Goal: Information Seeking & Learning: Check status

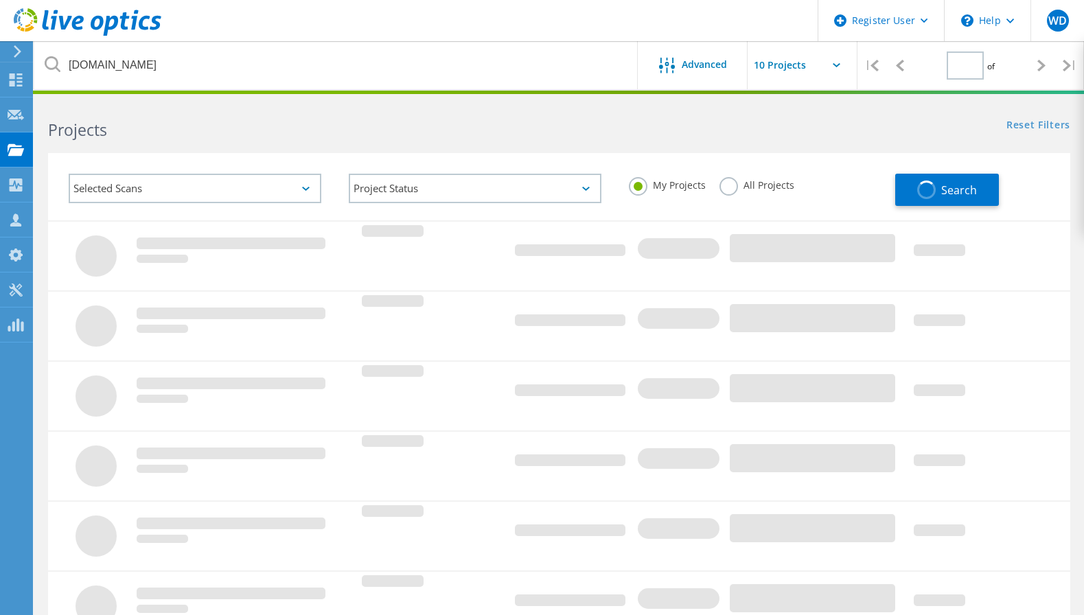
type input "1"
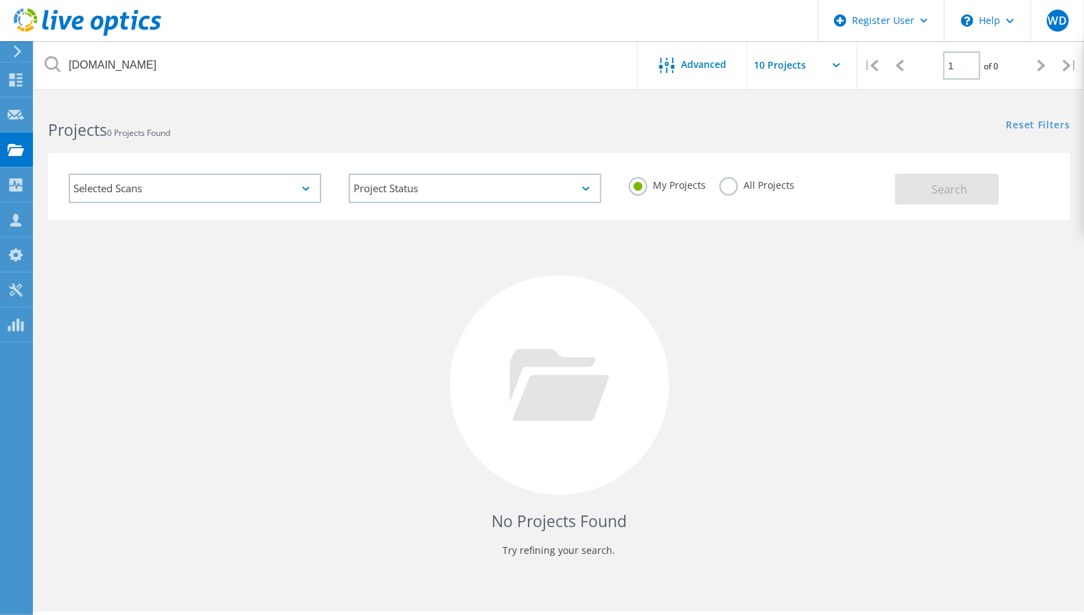
drag, startPoint x: 191, startPoint y: 347, endPoint x: 191, endPoint y: 271, distance: 76.2
click at [191, 345] on div "No Projects Found Try refining your search." at bounding box center [559, 397] width 1023 height 355
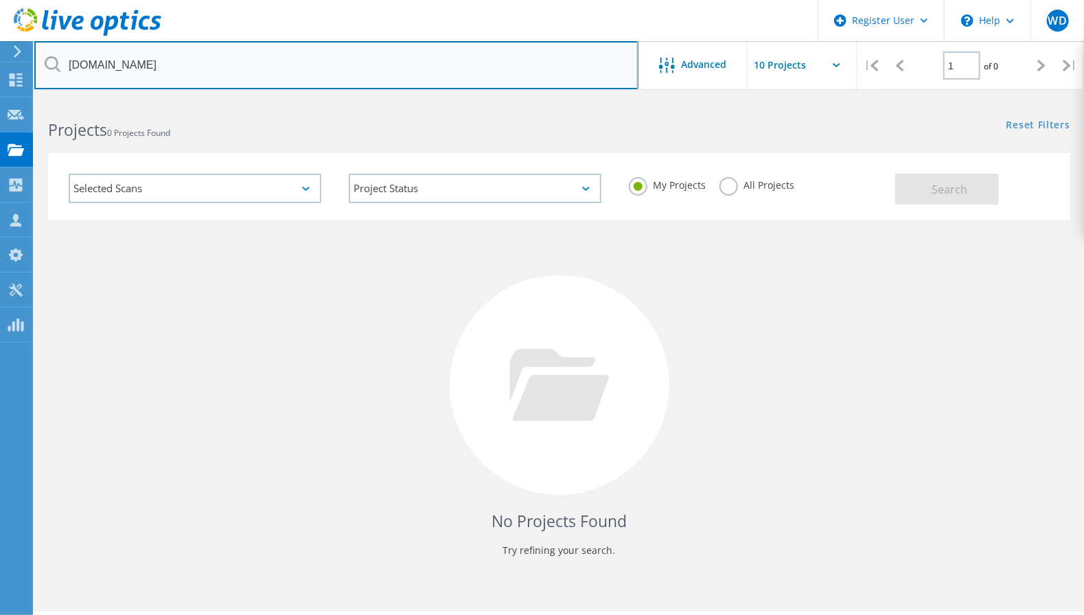
drag, startPoint x: 214, startPoint y: 76, endPoint x: 29, endPoint y: 48, distance: 186.9
click at [29, 100] on div "Register User \n Help Explore Helpful Articles Contact Support WD Dell User Wil…" at bounding box center [542, 377] width 1084 height 554
drag, startPoint x: 162, startPoint y: 68, endPoint x: 72, endPoint y: 56, distance: 90.8
click at [72, 56] on input "[DOMAIN_NAME]" at bounding box center [336, 65] width 604 height 48
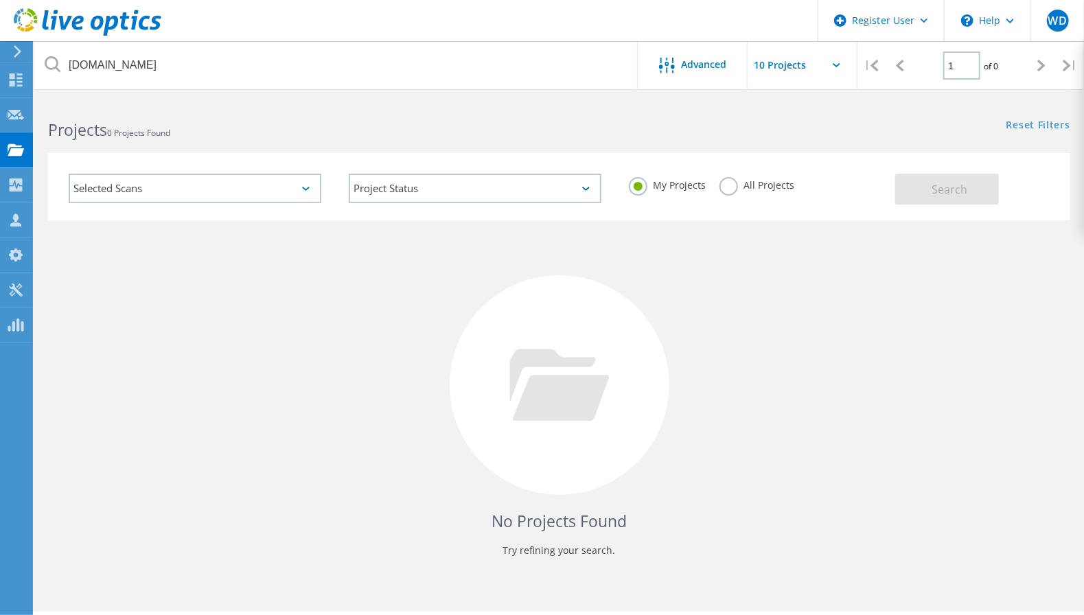
click at [751, 185] on label "All Projects" at bounding box center [757, 183] width 75 height 13
click at [0, 0] on input "All Projects" at bounding box center [0, 0] width 0 height 0
click at [989, 194] on button "Search" at bounding box center [948, 189] width 104 height 31
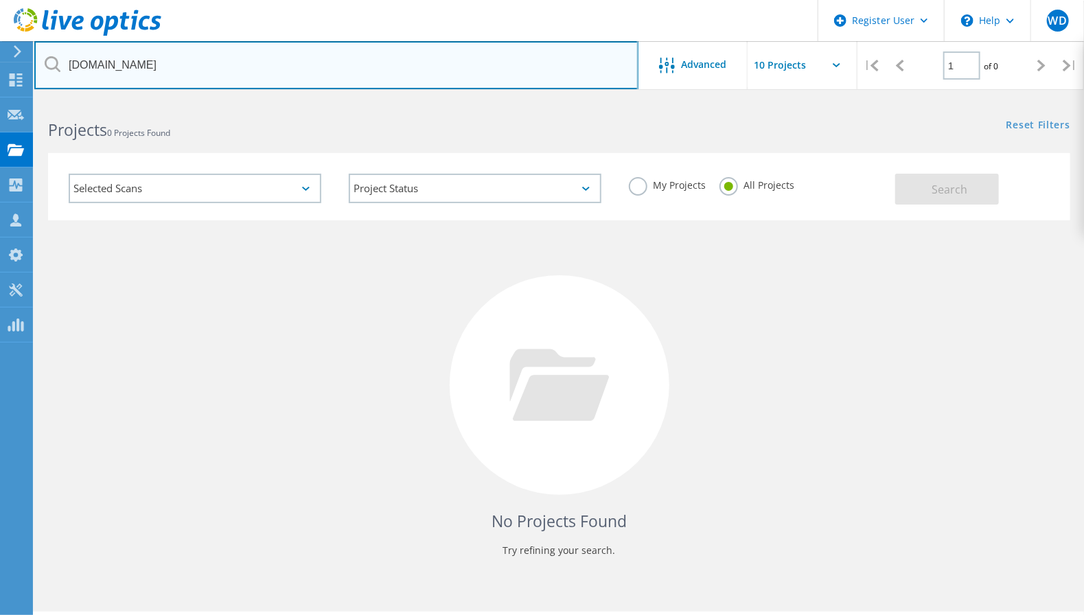
drag, startPoint x: 400, startPoint y: 69, endPoint x: -42, endPoint y: 64, distance: 441.7
click at [0, 64] on html "Register User \n Help Explore Helpful Articles Contact Support WD Dell User Wil…" at bounding box center [542, 326] width 1084 height 653
type input "[DOMAIN_NAME]"
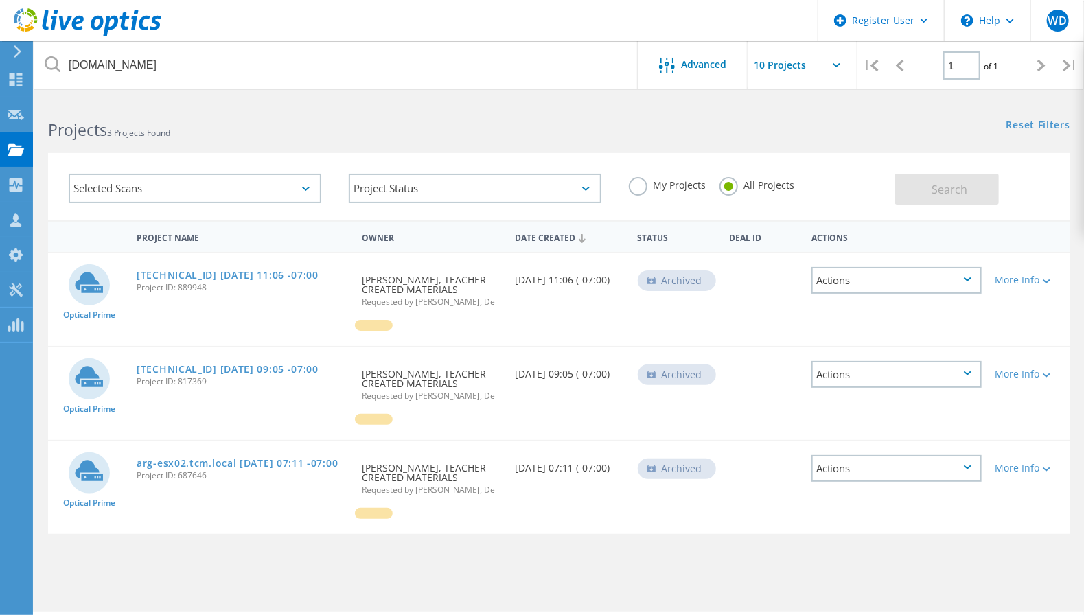
click at [335, 194] on div "Project Status In Progress Complete Published Anonymous Archived Error" at bounding box center [475, 188] width 280 height 57
click at [635, 107] on div "Reset Filters Show Filters" at bounding box center [821, 112] width 525 height 25
